Goal: Task Accomplishment & Management: Manage account settings

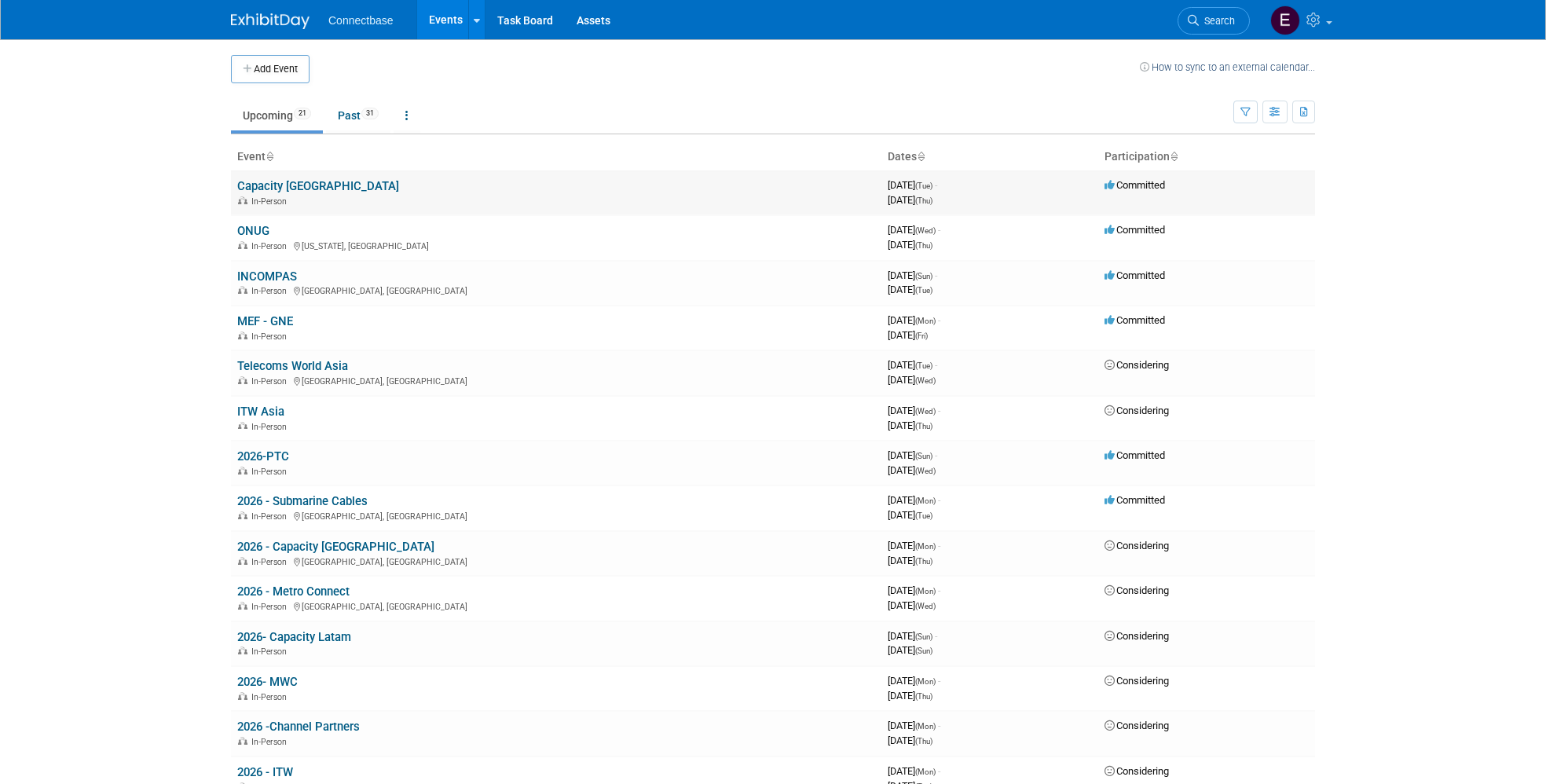
click at [287, 190] on link "Capacity [GEOGRAPHIC_DATA]" at bounding box center [318, 186] width 162 height 14
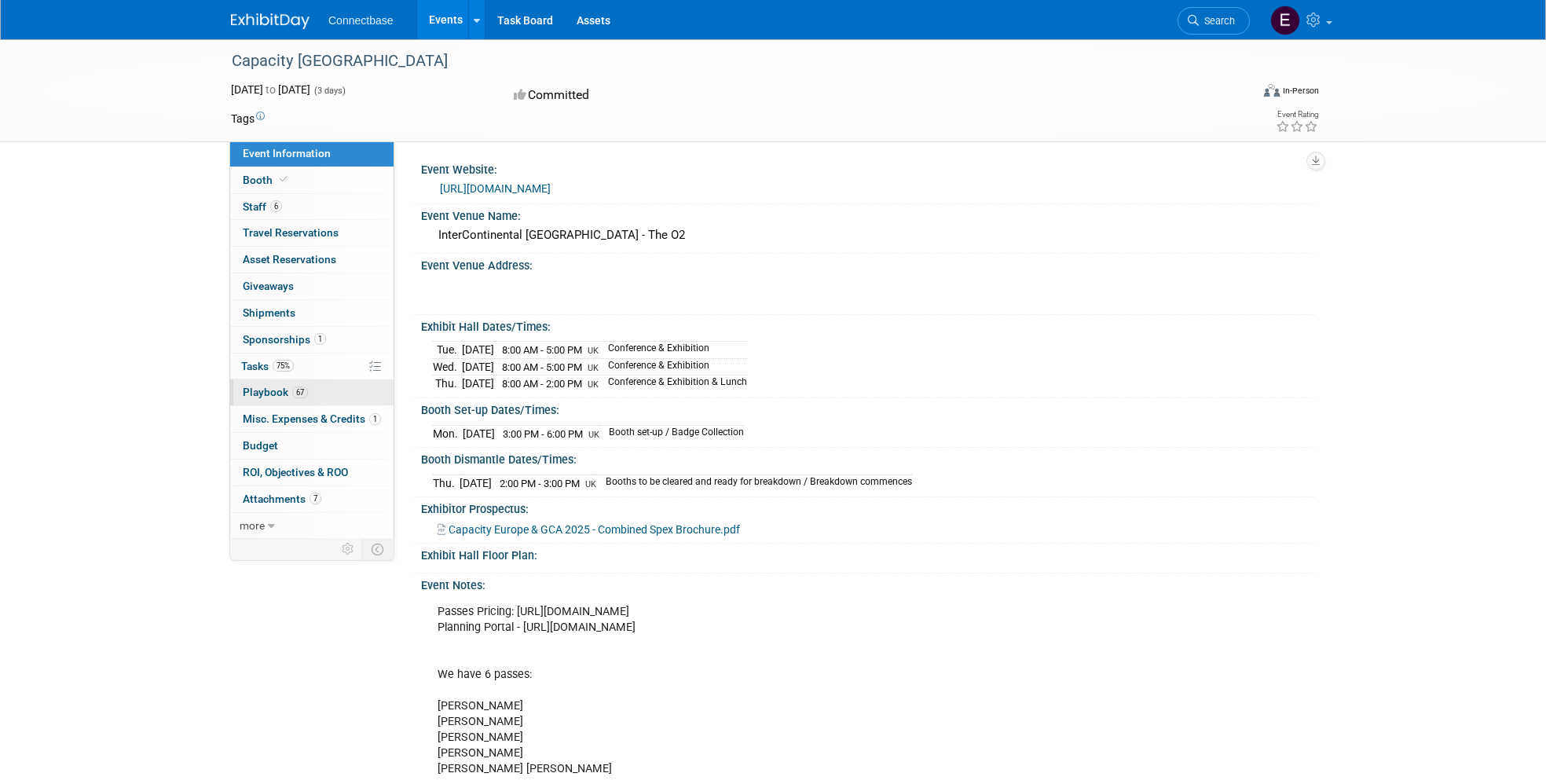
click at [347, 389] on link "67 Playbook 67" at bounding box center [311, 392] width 163 height 26
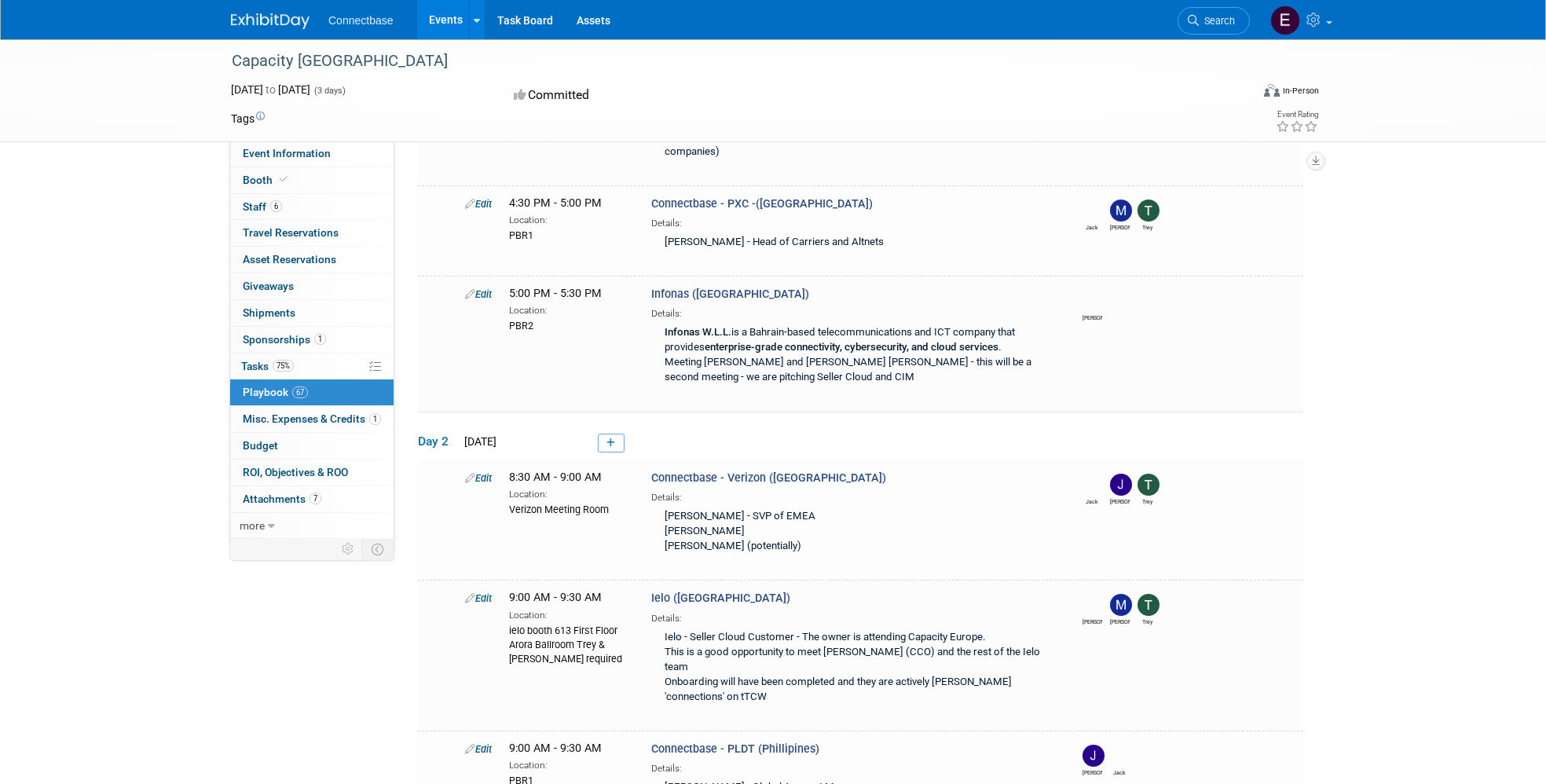
scroll to position [4321, 0]
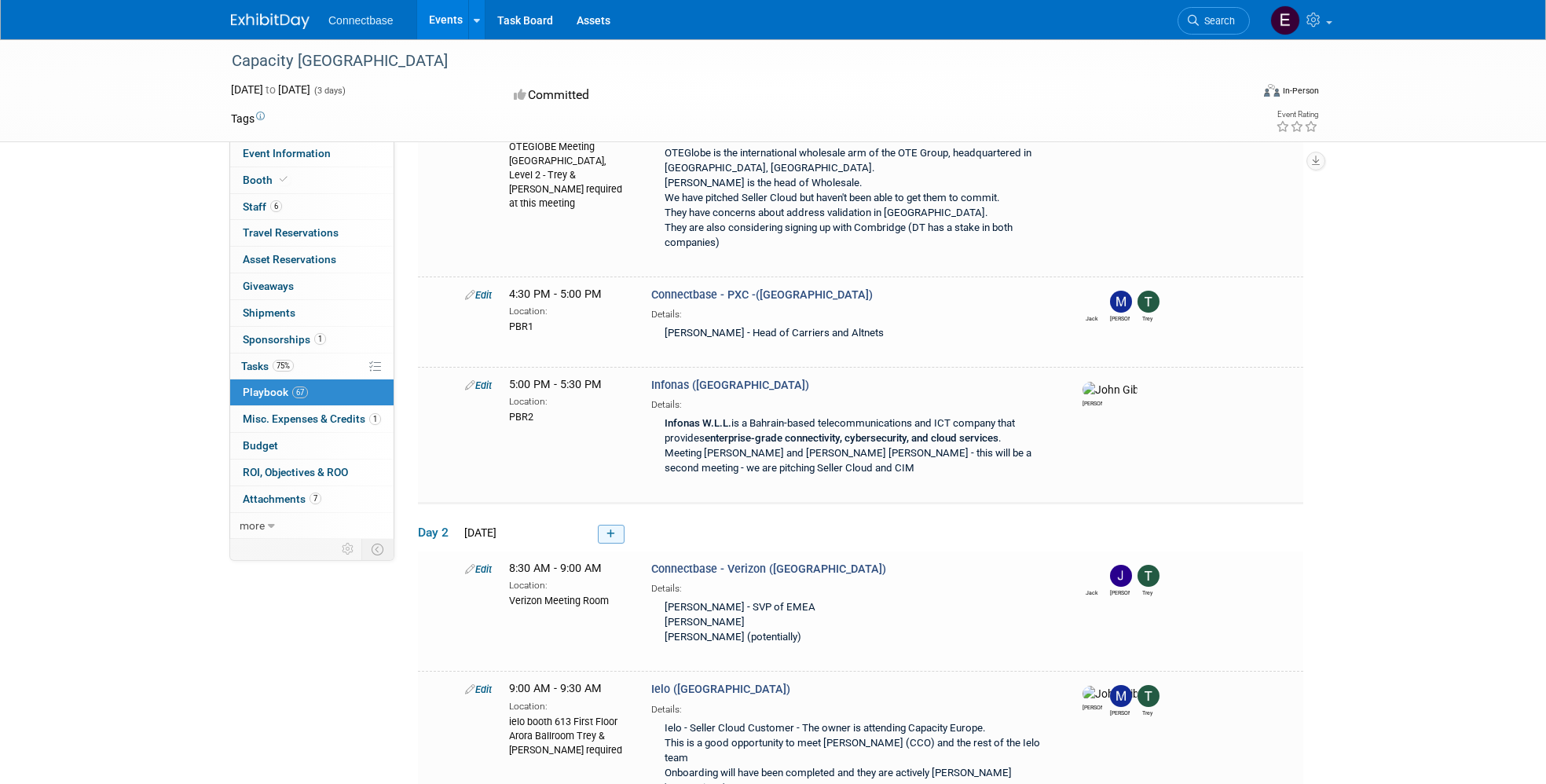
click at [613, 529] on icon at bounding box center [611, 534] width 9 height 10
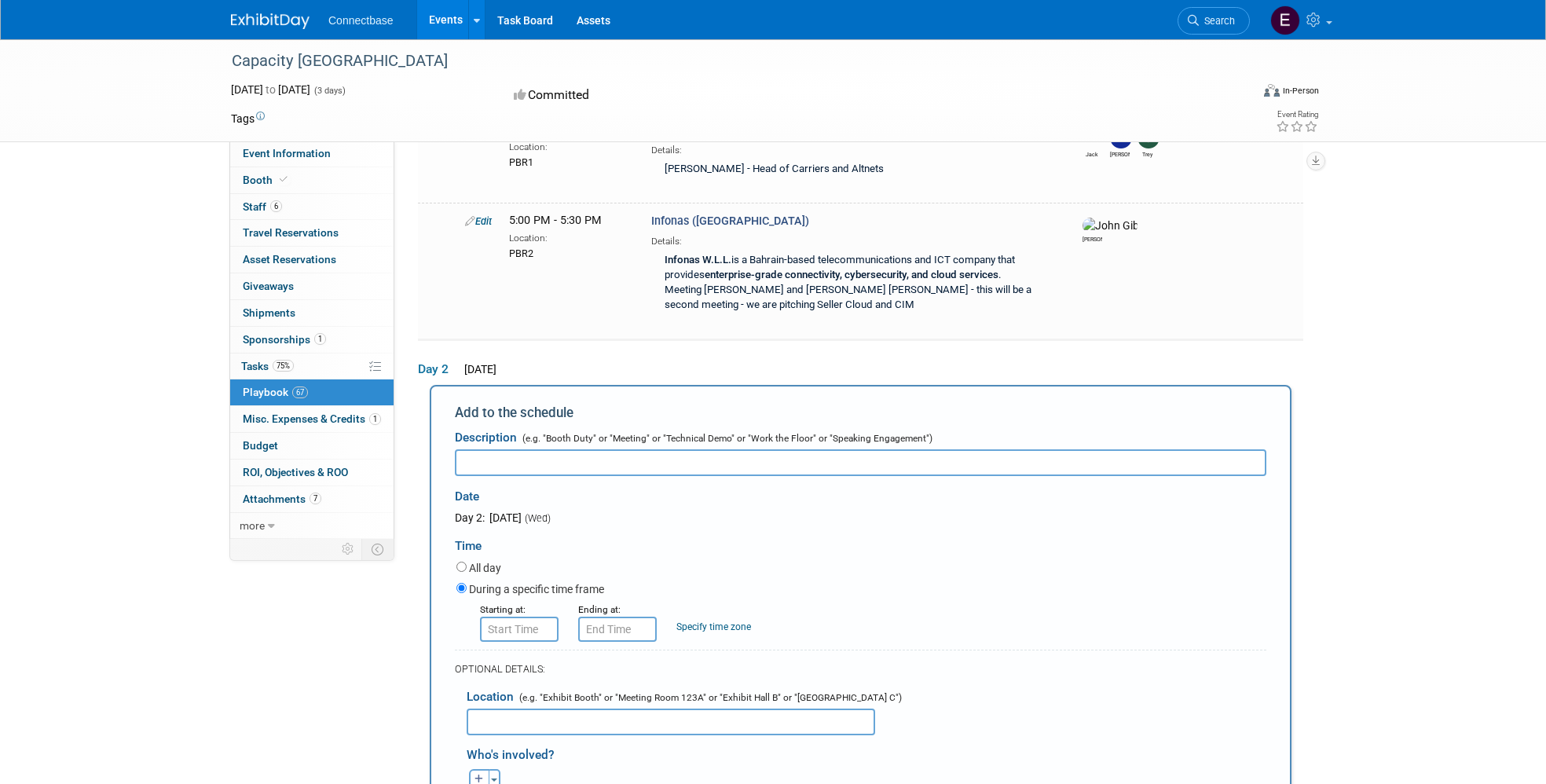
scroll to position [0, 0]
click at [668, 449] on input "text" at bounding box center [861, 462] width 812 height 27
type input "T"
type input "Telefonica"
click at [582, 708] on input "text" at bounding box center [671, 722] width 409 height 27
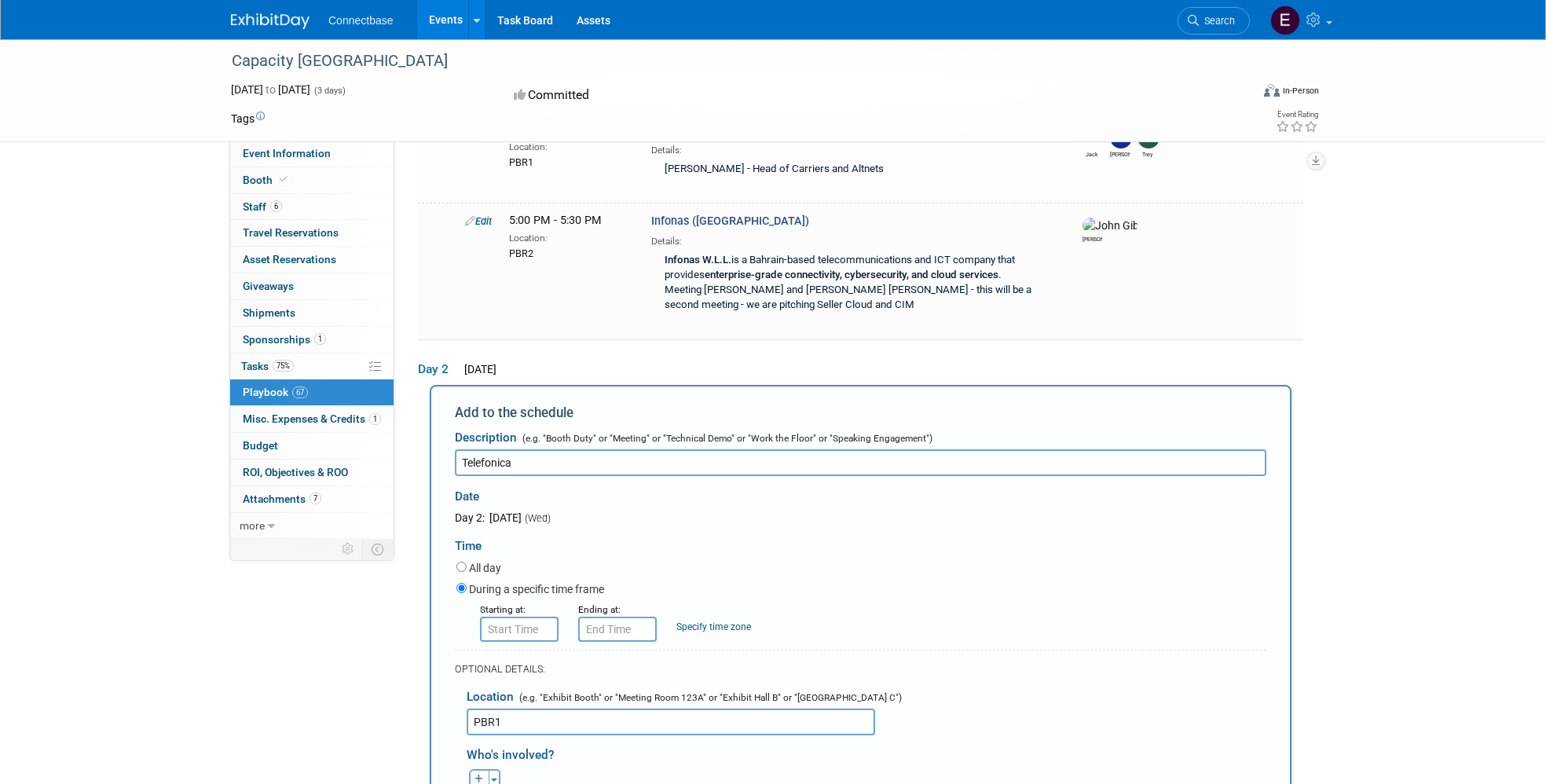
type input "PBR1"
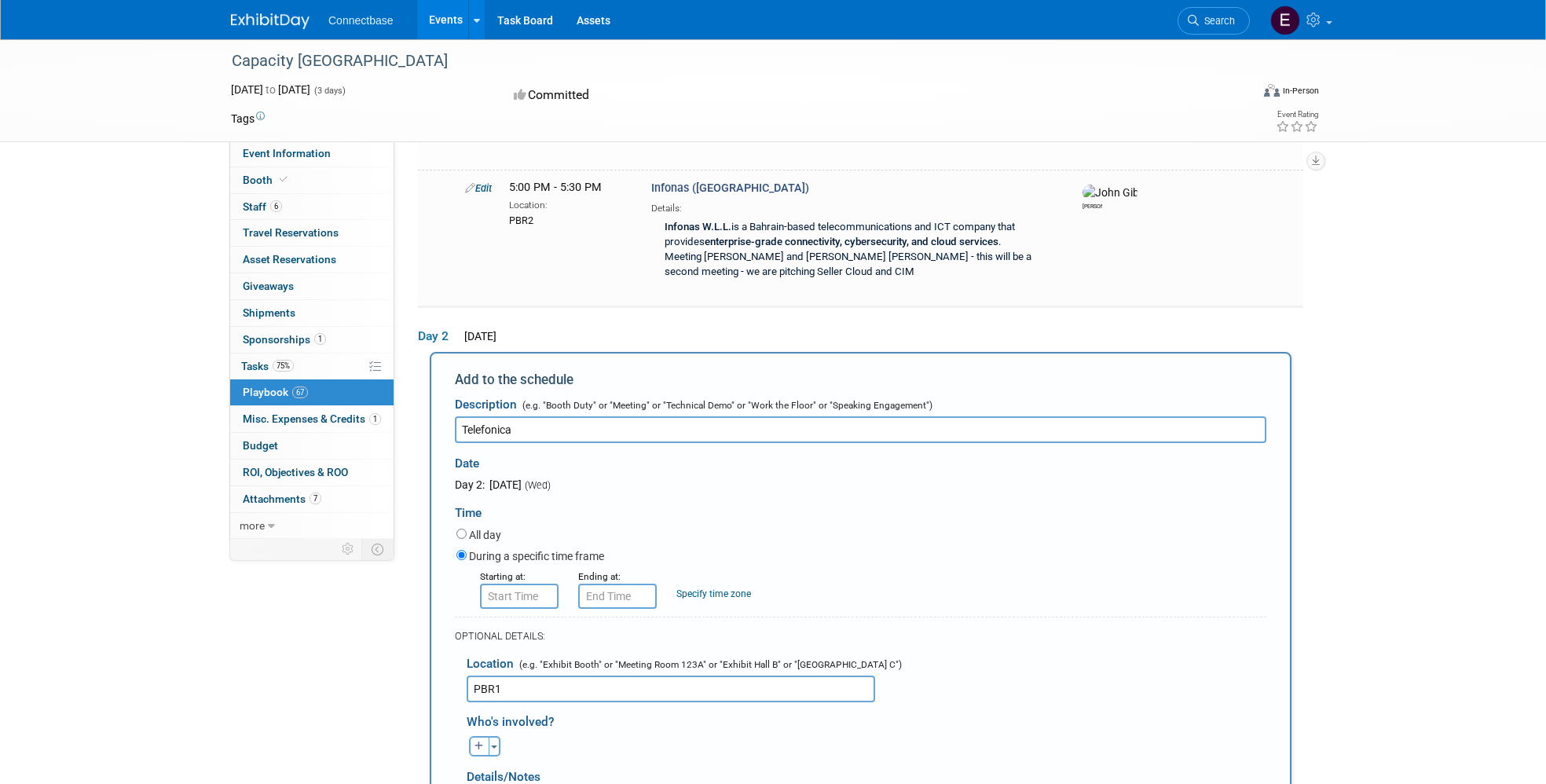
scroll to position [4562, 0]
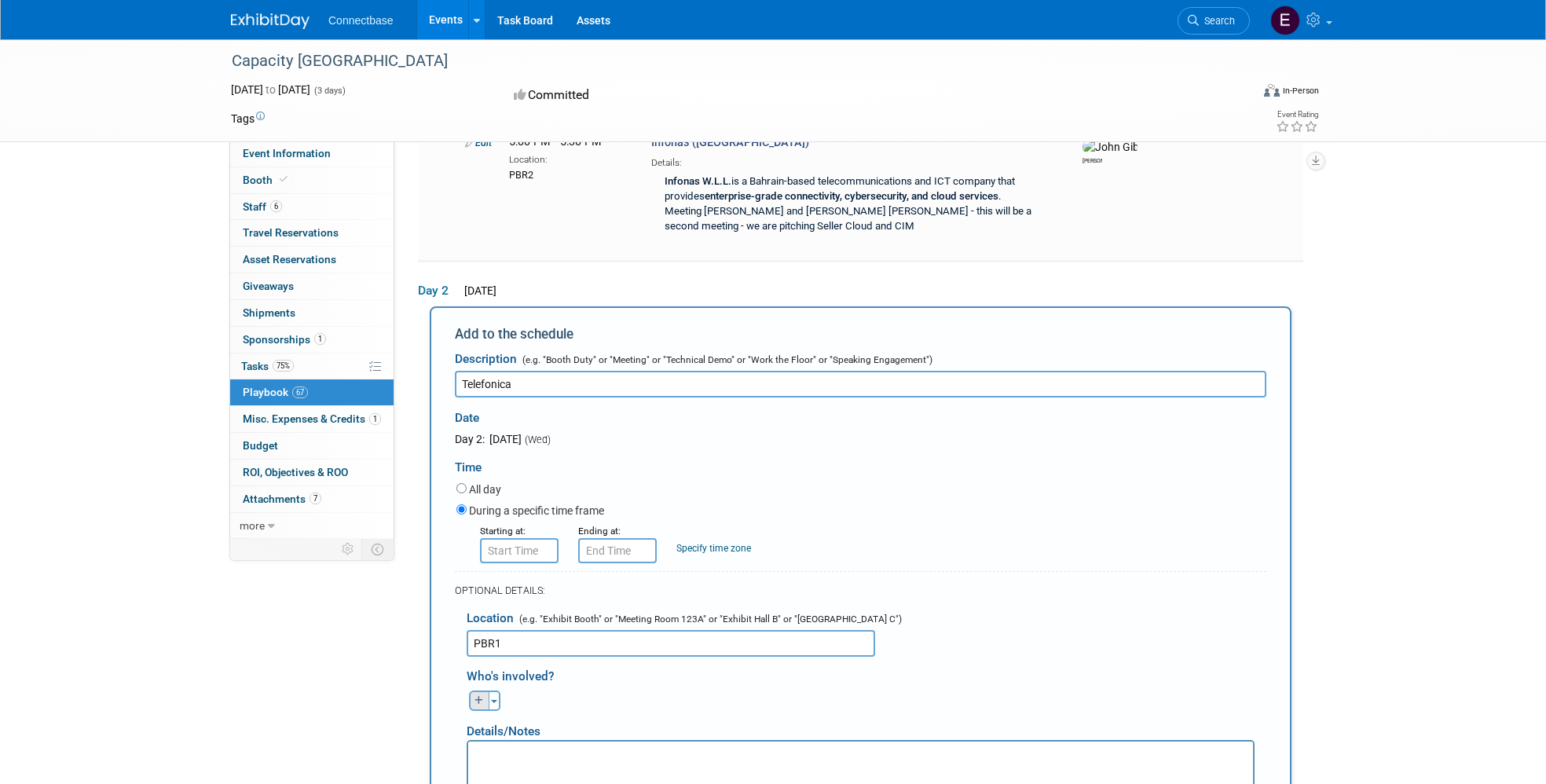
click at [472, 690] on button "button" at bounding box center [479, 700] width 20 height 20
select select
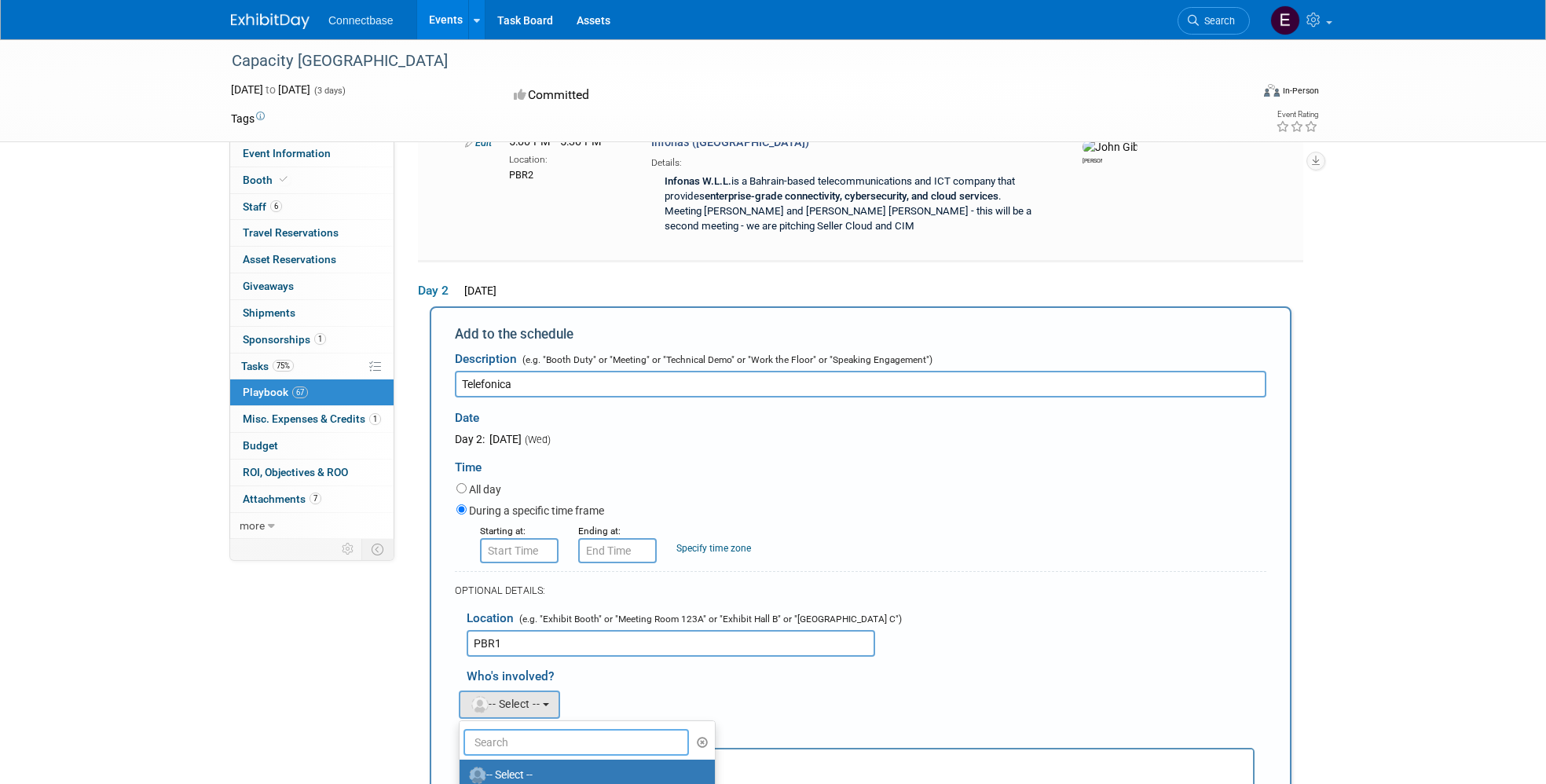
click at [543, 729] on input "text" at bounding box center [576, 742] width 225 height 27
type input "trey"
click at [528, 763] on label "Trey Willis" at bounding box center [550, 775] width 164 height 25
drag, startPoint x: 528, startPoint y: 576, endPoint x: 31, endPoint y: 7, distance: 755.5
click at [499, 763] on label "Trey Willis" at bounding box center [550, 775] width 164 height 25
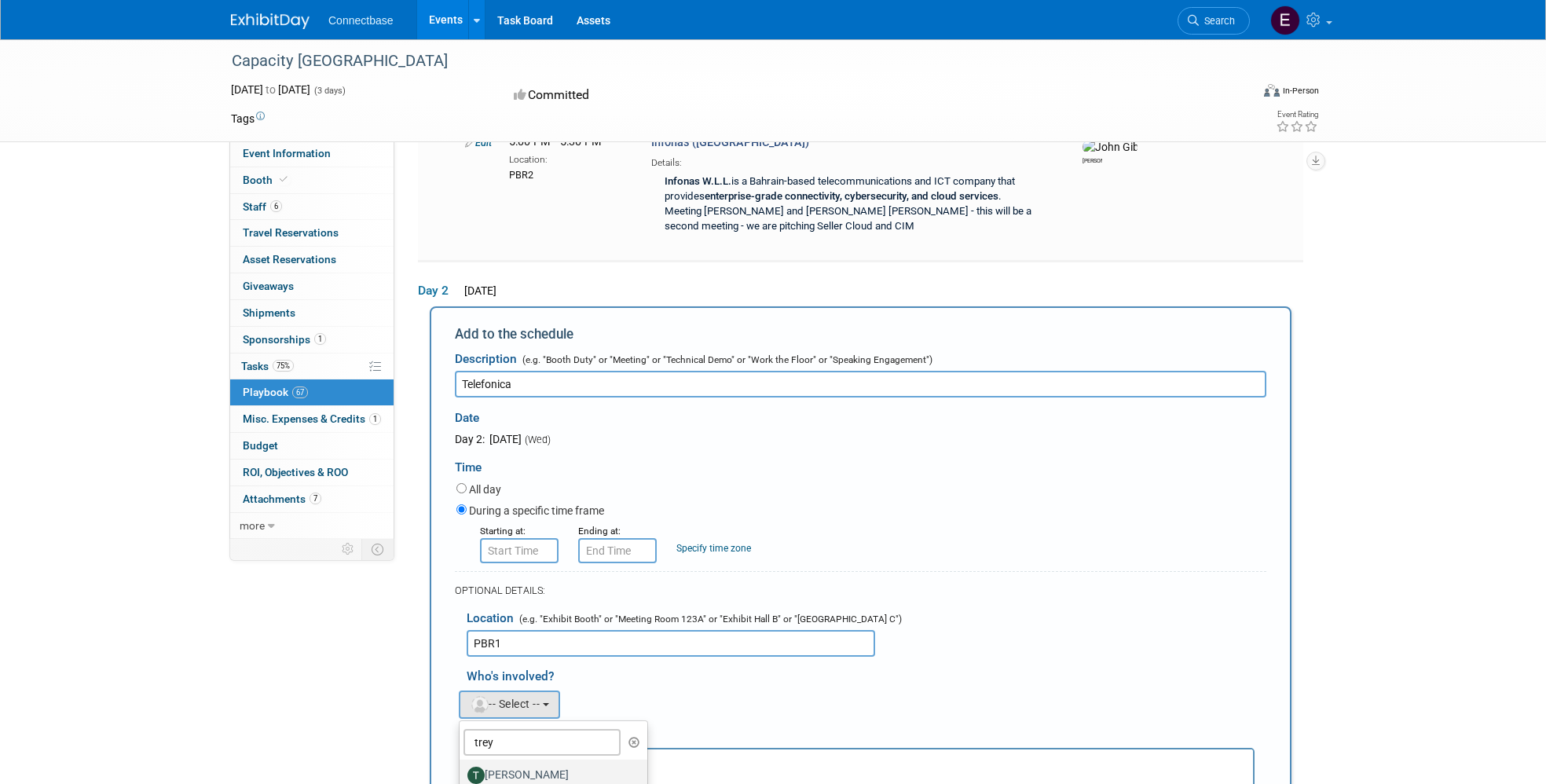
click at [462, 768] on input "Trey Willis" at bounding box center [456, 772] width 10 height 10
select select "942d6ffa-f20e-4186-88c7-491f1085c95e"
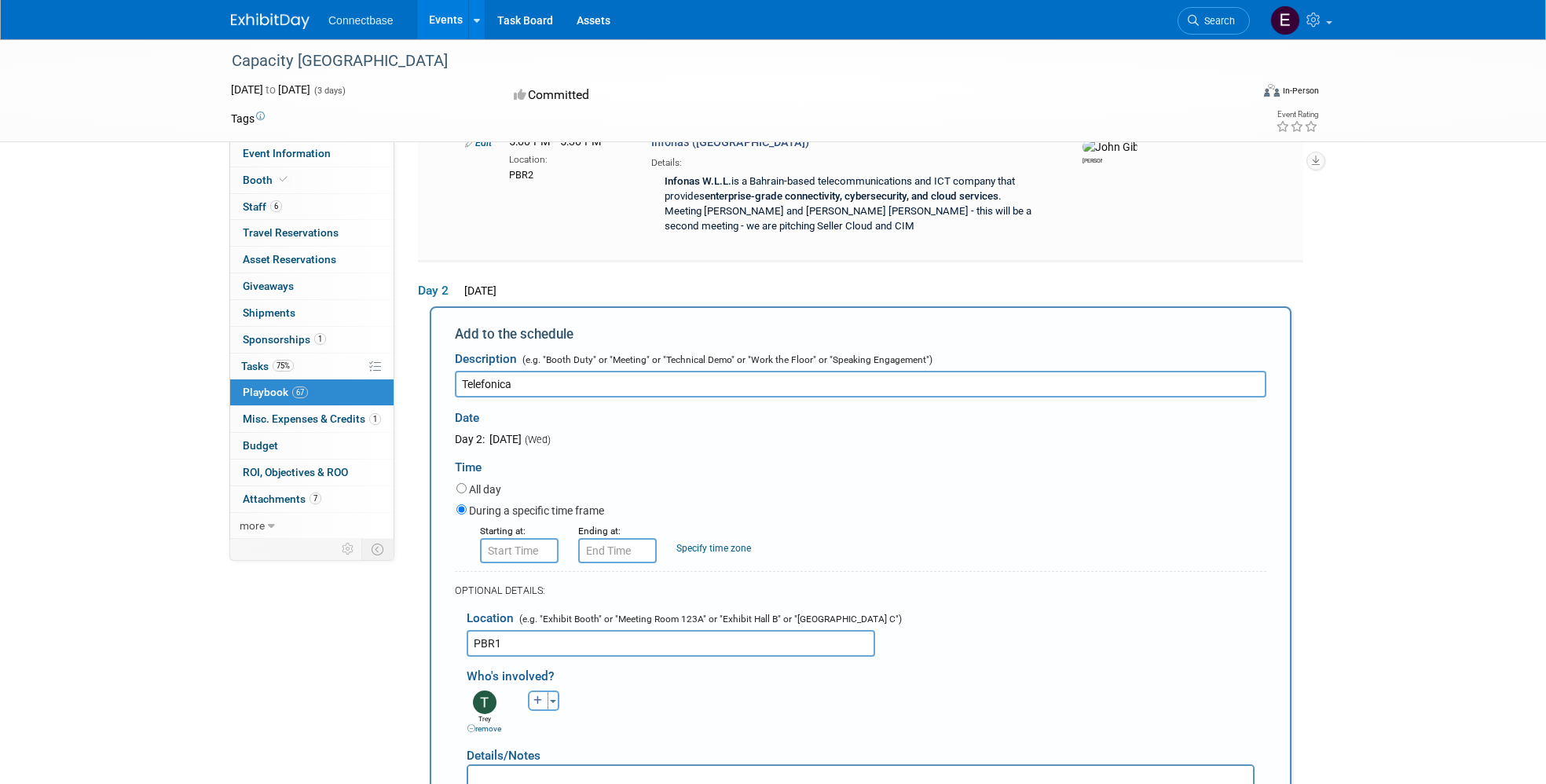
click at [535, 696] on icon "button" at bounding box center [538, 700] width 10 height 10
select select
click at [585, 729] on input "text" at bounding box center [634, 742] width 225 height 27
type input "mary"
click at [588, 763] on label "Mary Ann Rose" at bounding box center [609, 775] width 164 height 25
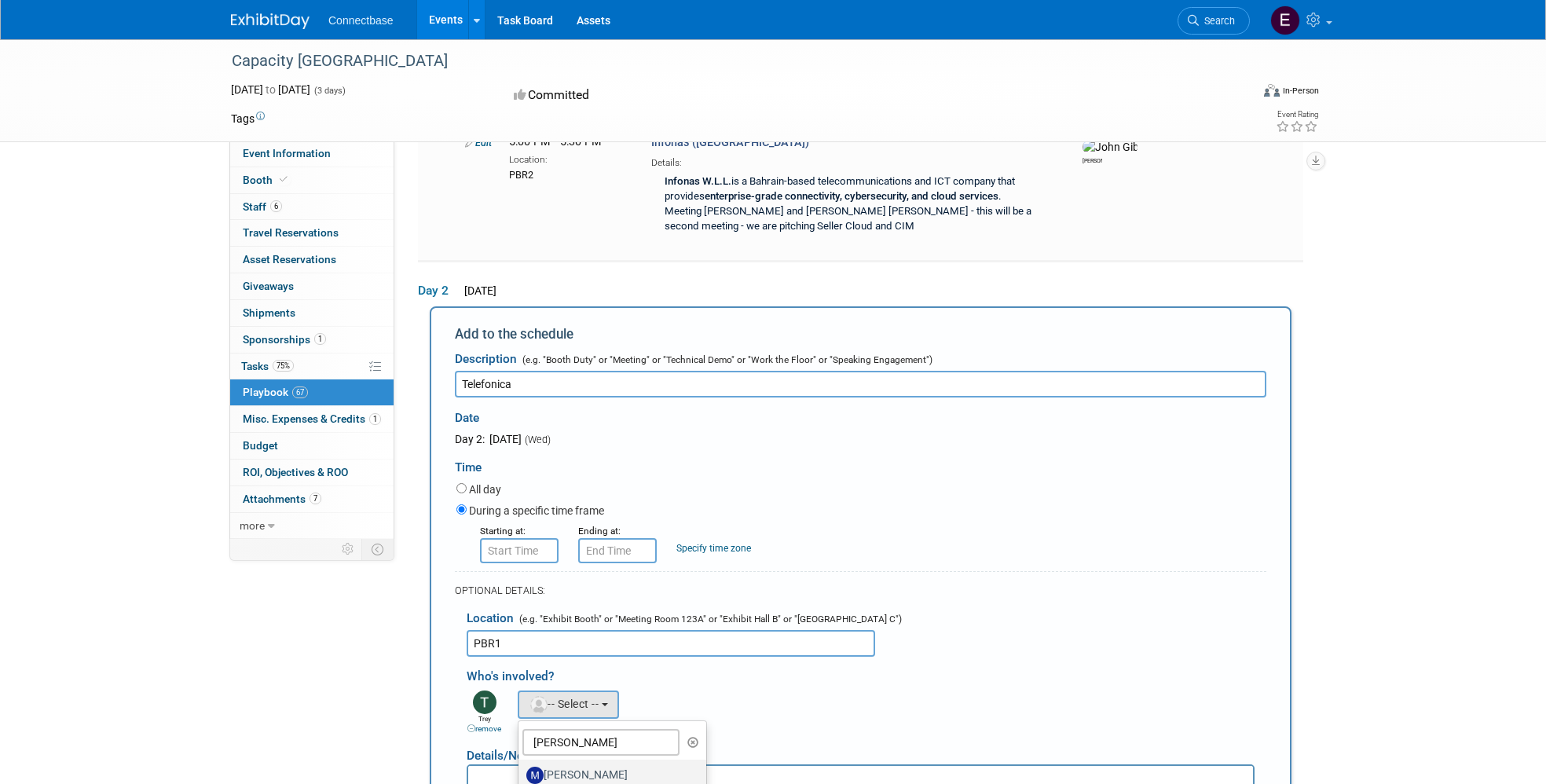
click at [521, 768] on input "Mary Ann Rose" at bounding box center [515, 772] width 10 height 10
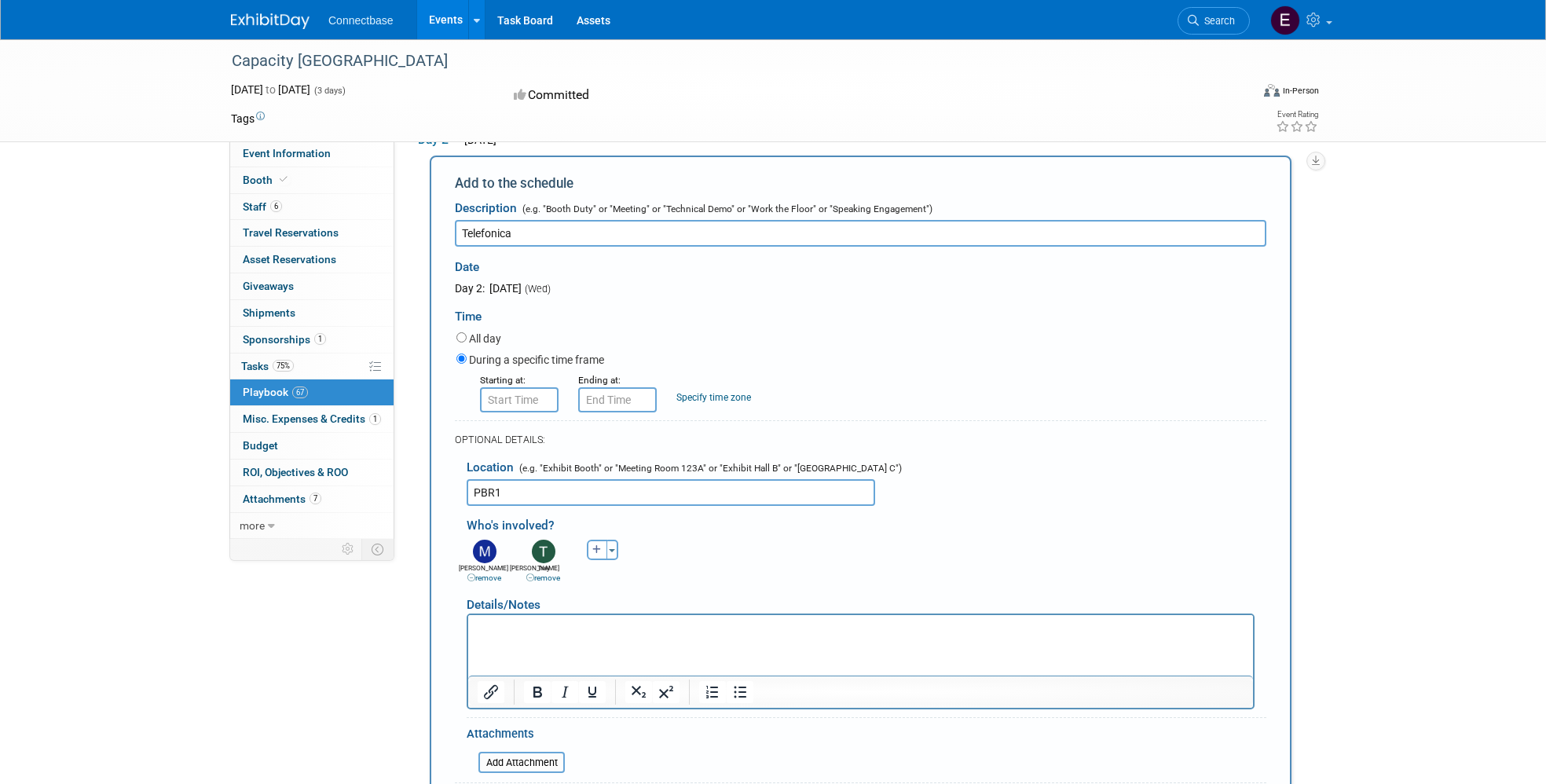
scroll to position [4719, 0]
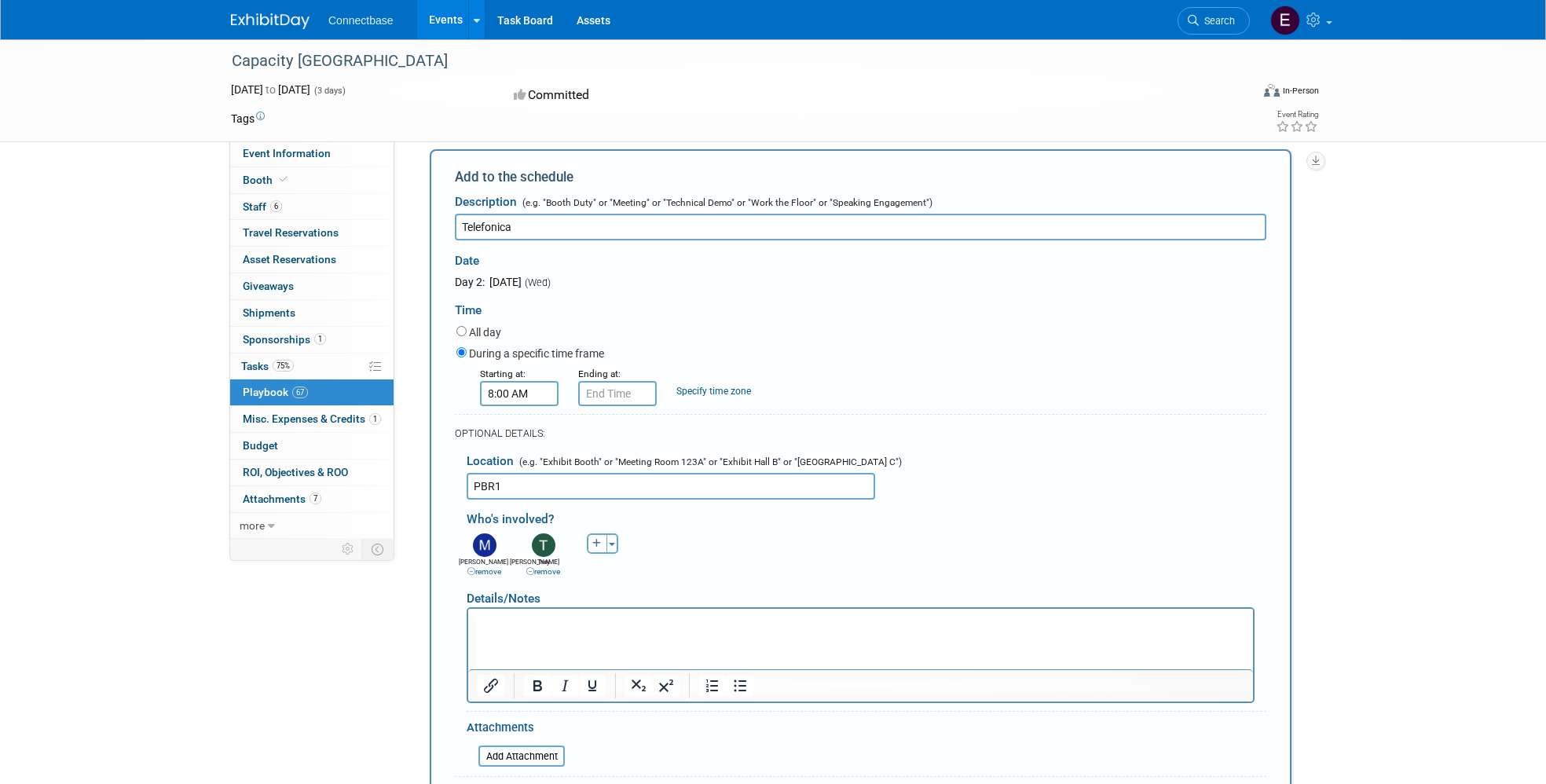
click at [532, 381] on input "8:00 AM" at bounding box center [519, 394] width 78 height 25
click at [519, 418] on span at bounding box center [516, 431] width 28 height 28
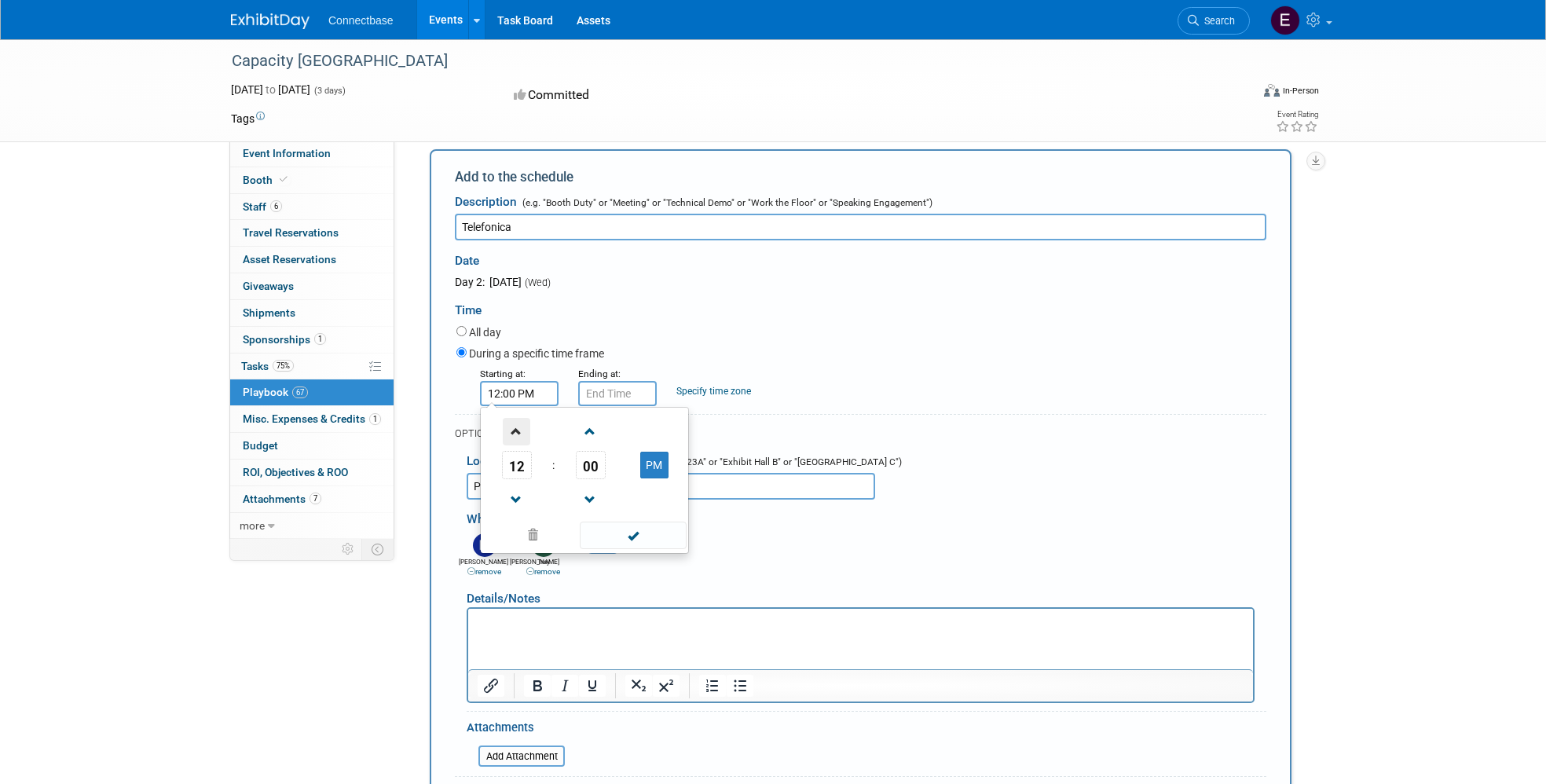
click at [519, 418] on span at bounding box center [516, 431] width 28 height 28
click at [518, 418] on span at bounding box center [516, 431] width 28 height 28
click at [517, 486] on span at bounding box center [516, 500] width 28 height 28
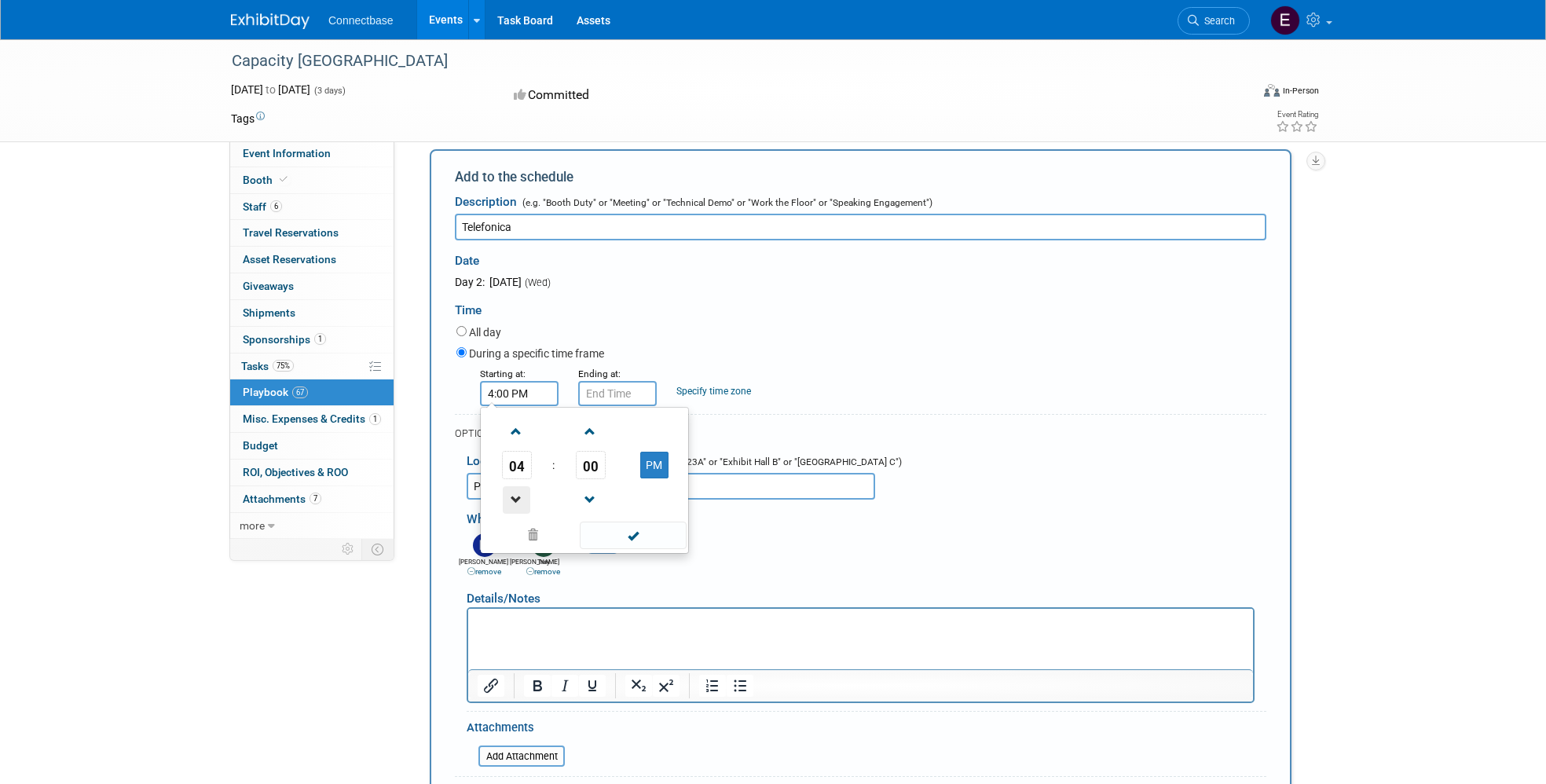
type input "3:00 PM"
click at [616, 522] on span at bounding box center [633, 535] width 106 height 28
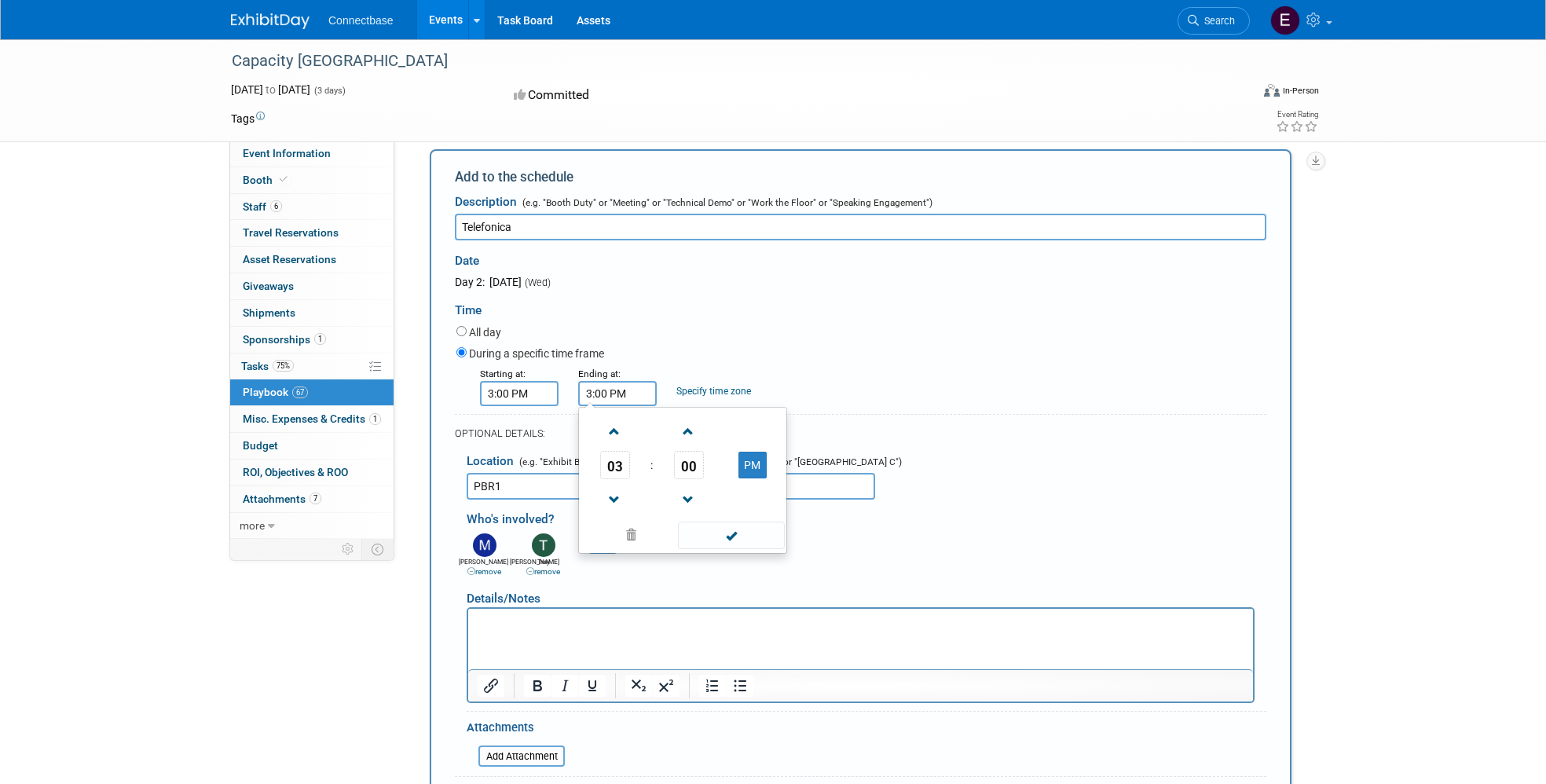
click at [612, 381] on input "3:00 PM" at bounding box center [618, 394] width 78 height 25
click at [695, 451] on span "00" at bounding box center [690, 465] width 30 height 29
click at [701, 453] on td "30" at bounding box center [708, 475] width 50 height 43
type input "3:30 PM"
click at [721, 522] on span at bounding box center [731, 535] width 106 height 28
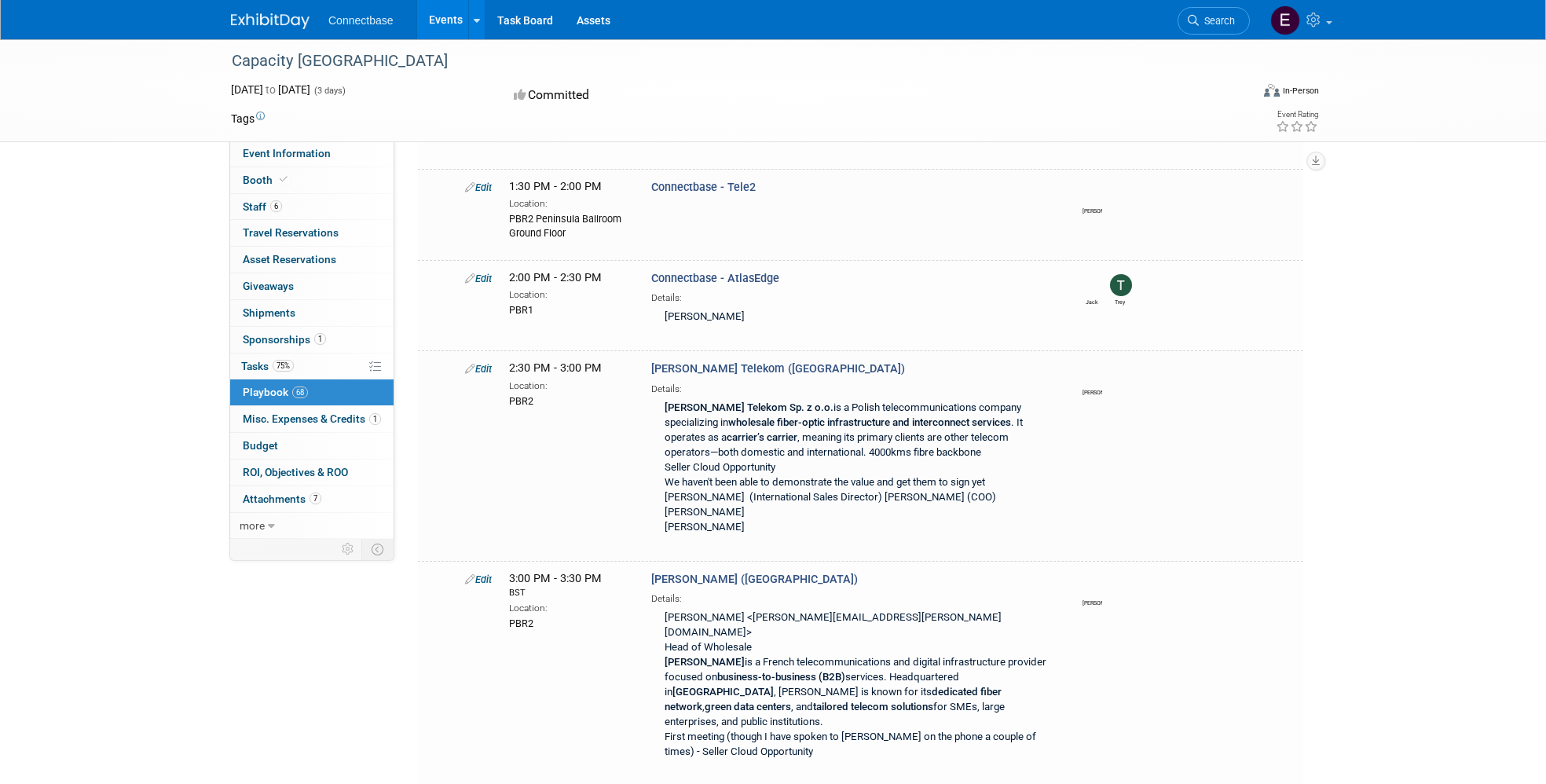
scroll to position [6753, 0]
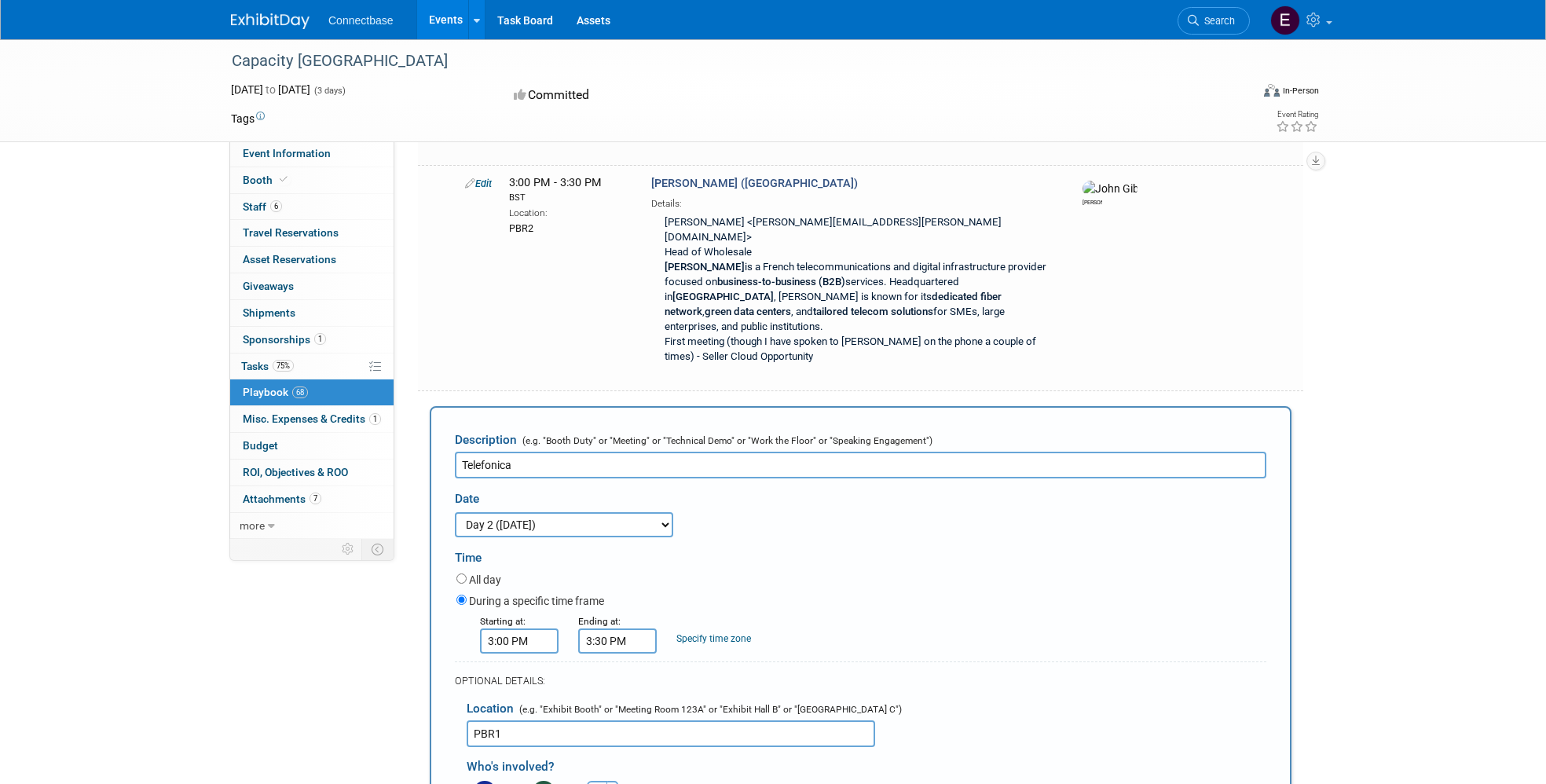
scroll to position [7161, 0]
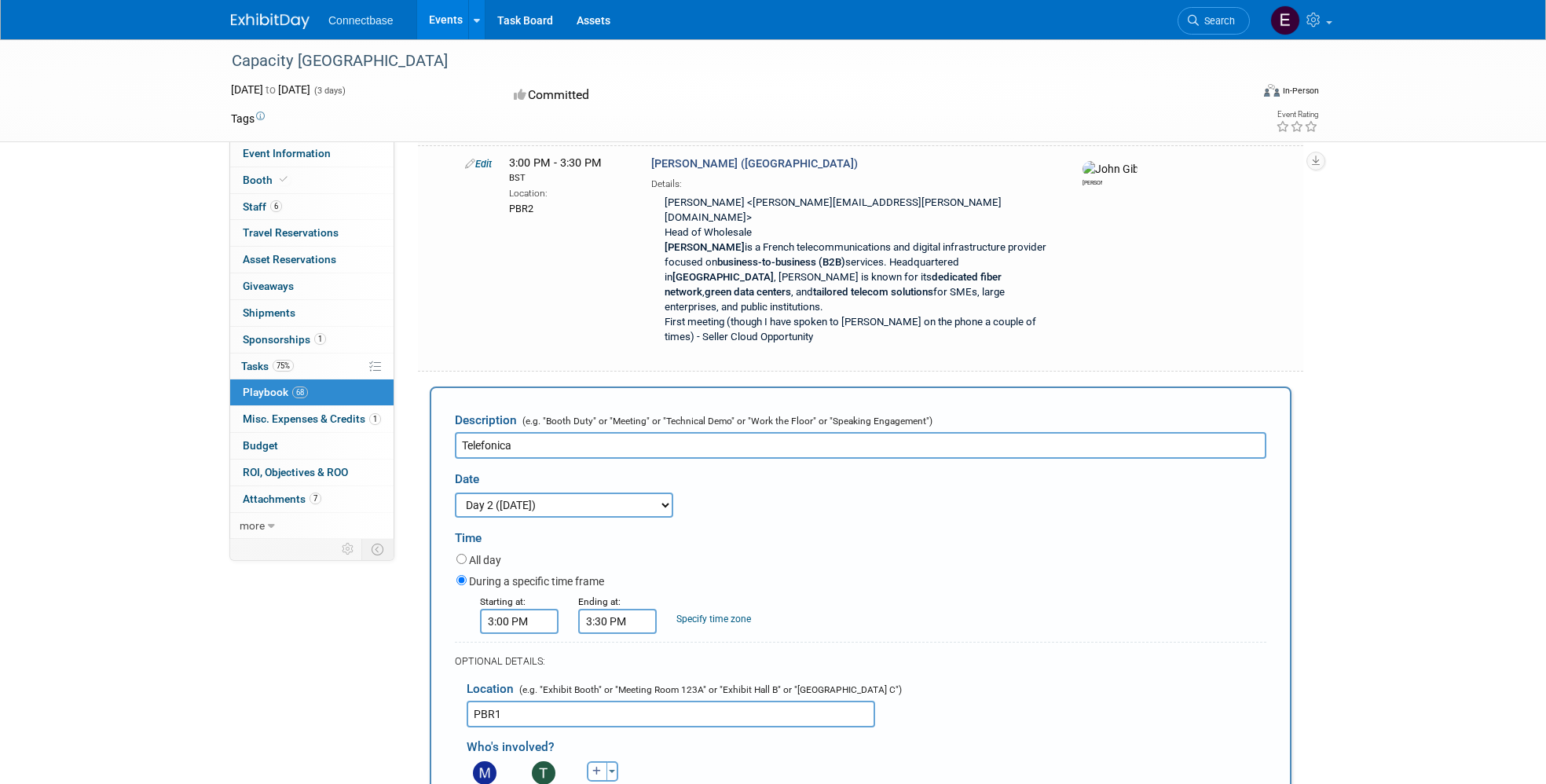
drag, startPoint x: 656, startPoint y: 1027, endPoint x: 478, endPoint y: 1014, distance: 178.5
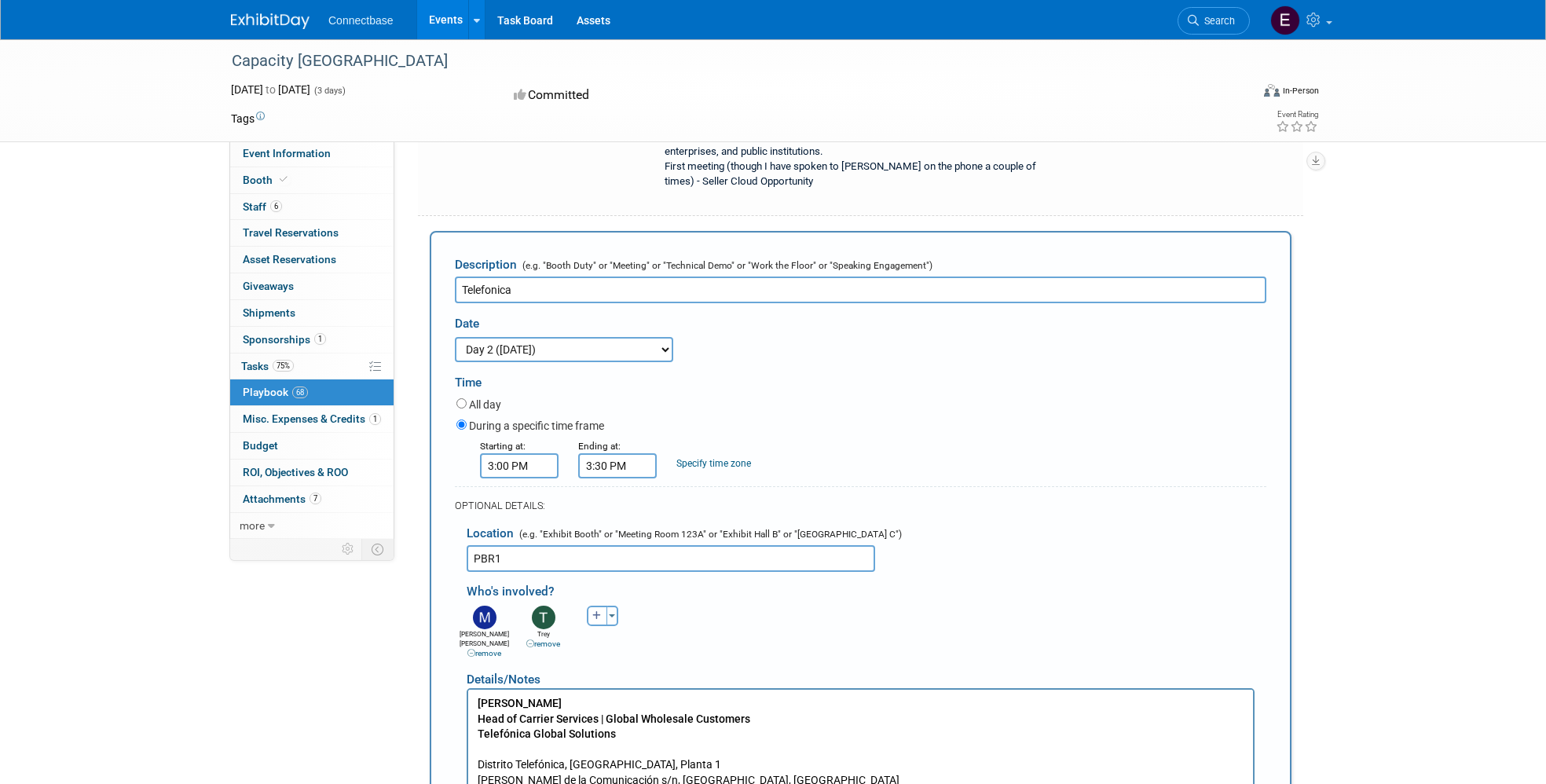
scroll to position [7319, 0]
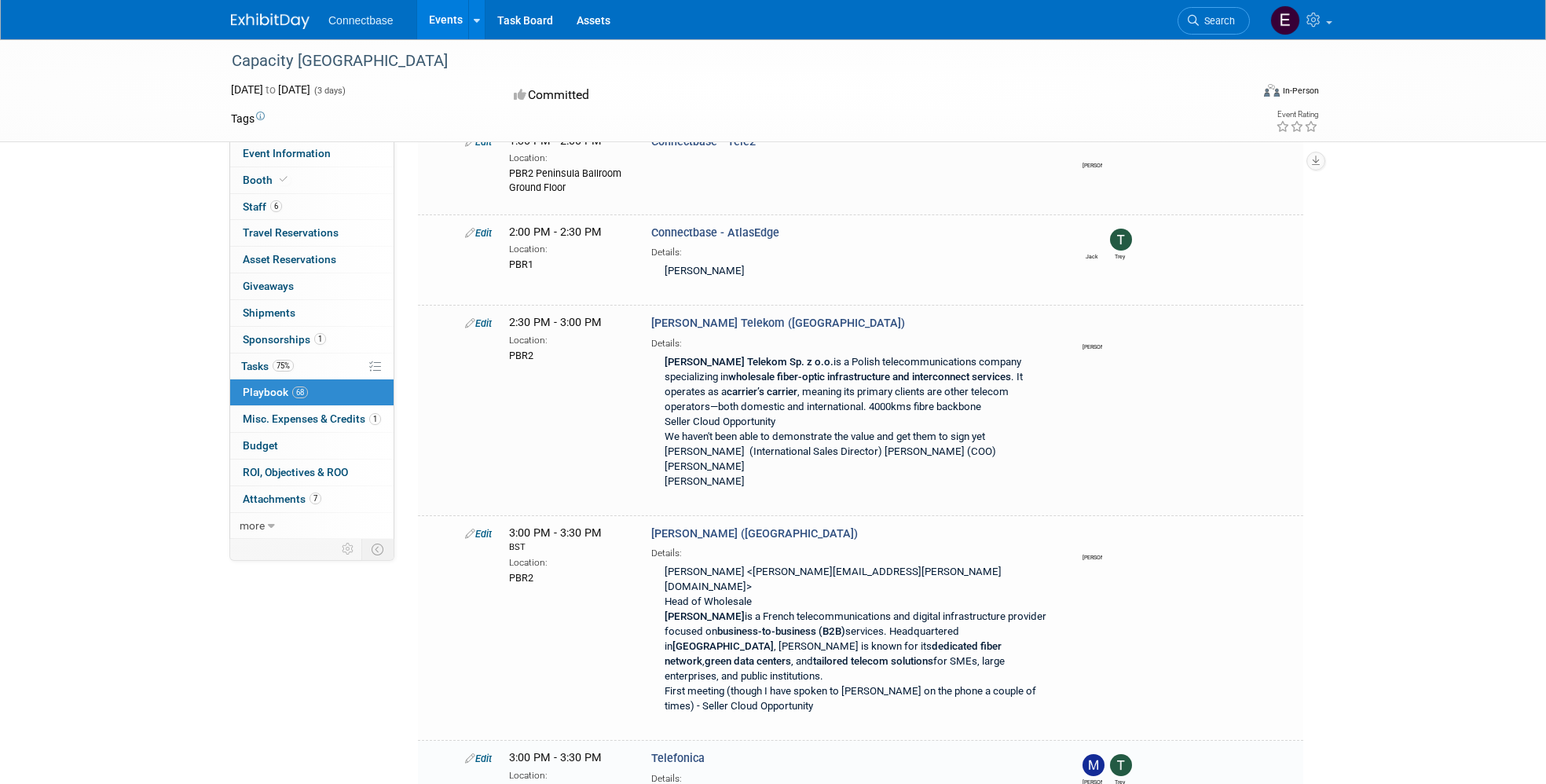
scroll to position [6988, 0]
